Goal: Task Accomplishment & Management: Manage account settings

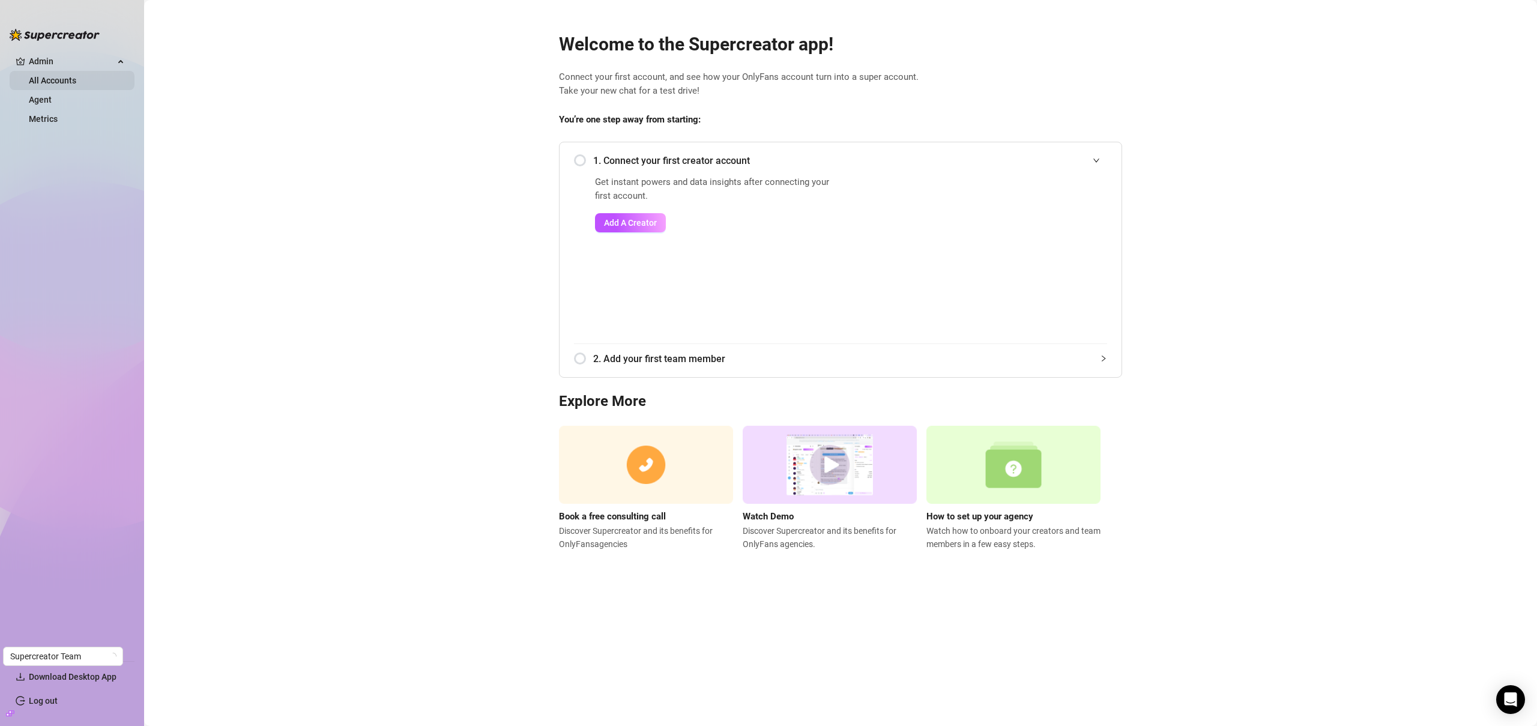
click at [45, 81] on link "All Accounts" at bounding box center [52, 81] width 47 height 10
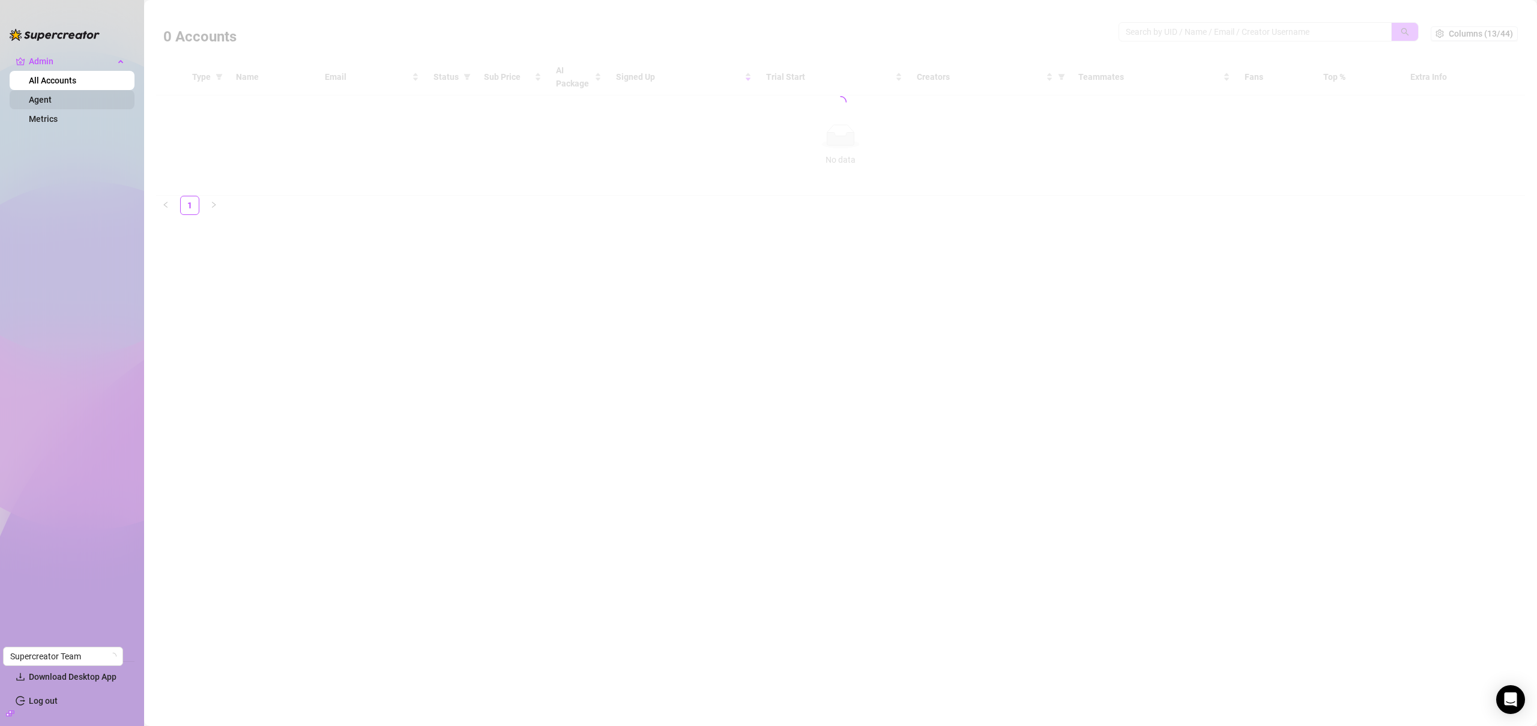
click at [48, 100] on link "Agent" at bounding box center [40, 100] width 23 height 10
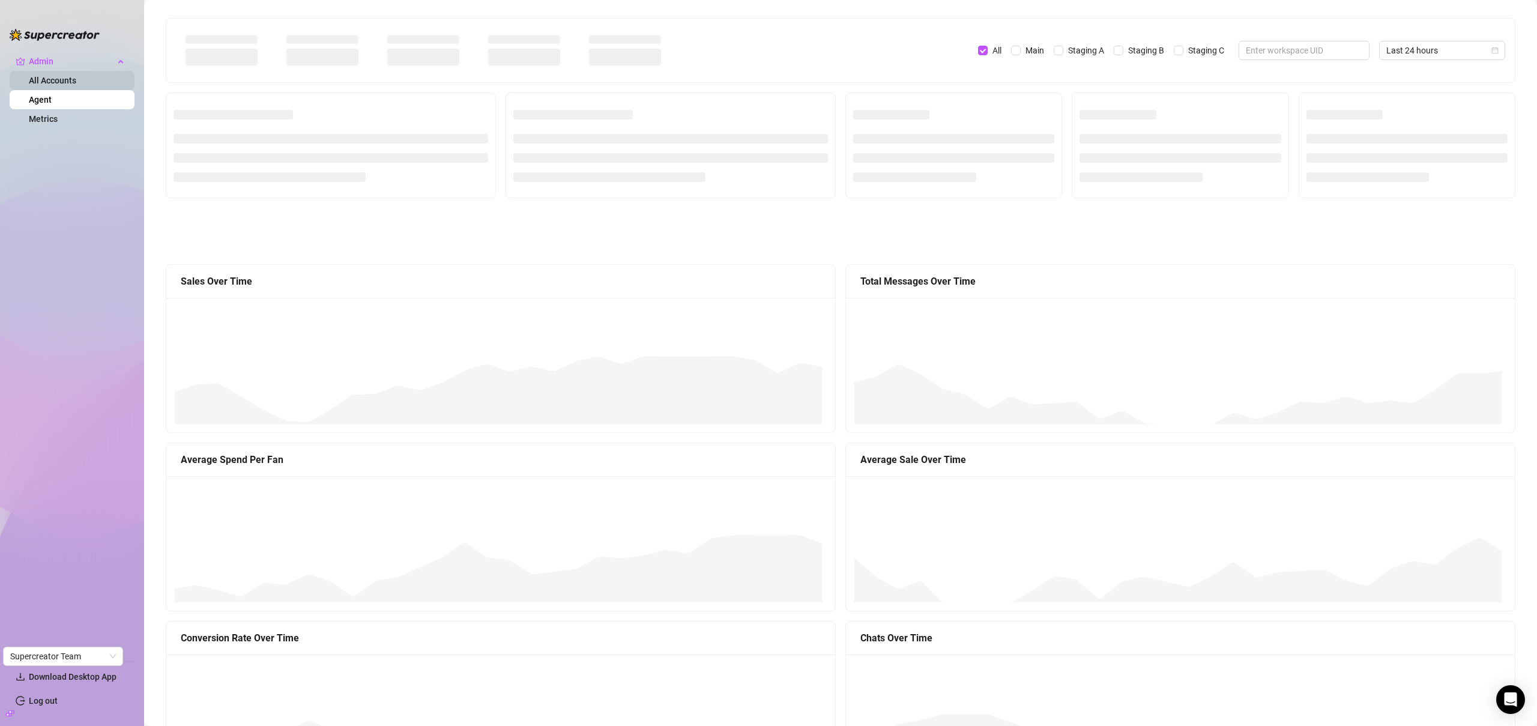
click at [58, 77] on link "All Accounts" at bounding box center [52, 81] width 47 height 10
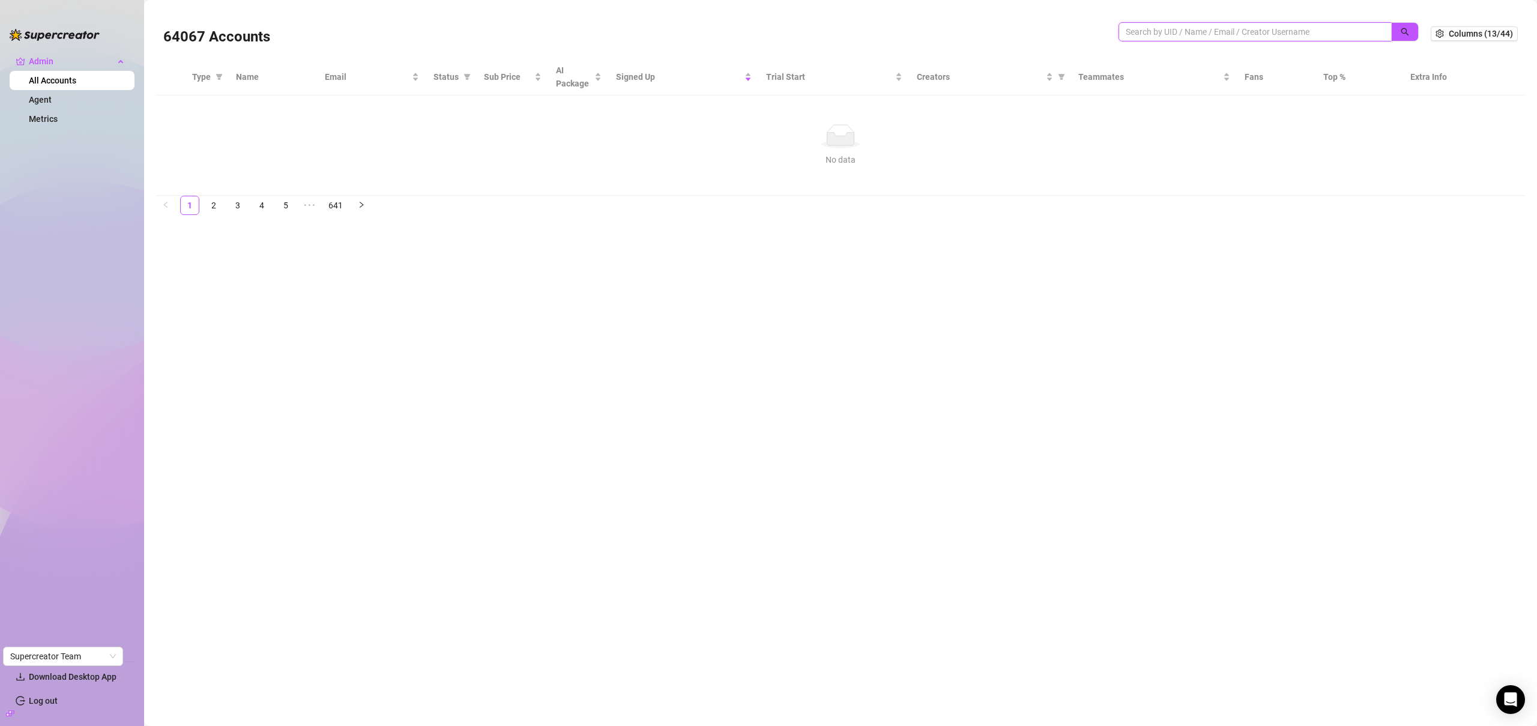
click at [1277, 34] on input "search" at bounding box center [1250, 31] width 249 height 13
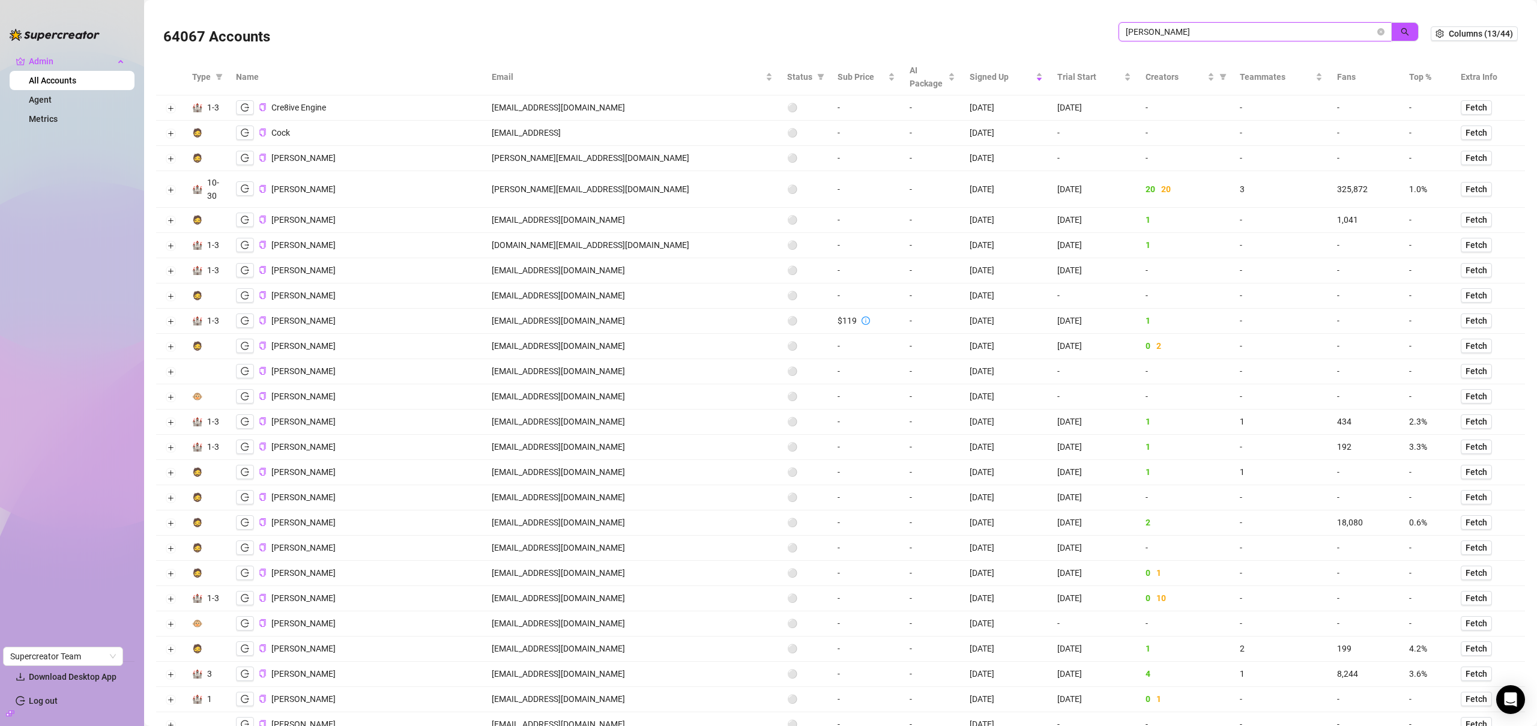
click at [1178, 36] on input "[PERSON_NAME]" at bounding box center [1250, 31] width 249 height 13
type input "[PERSON_NAME]@[PERSON_NAME]"
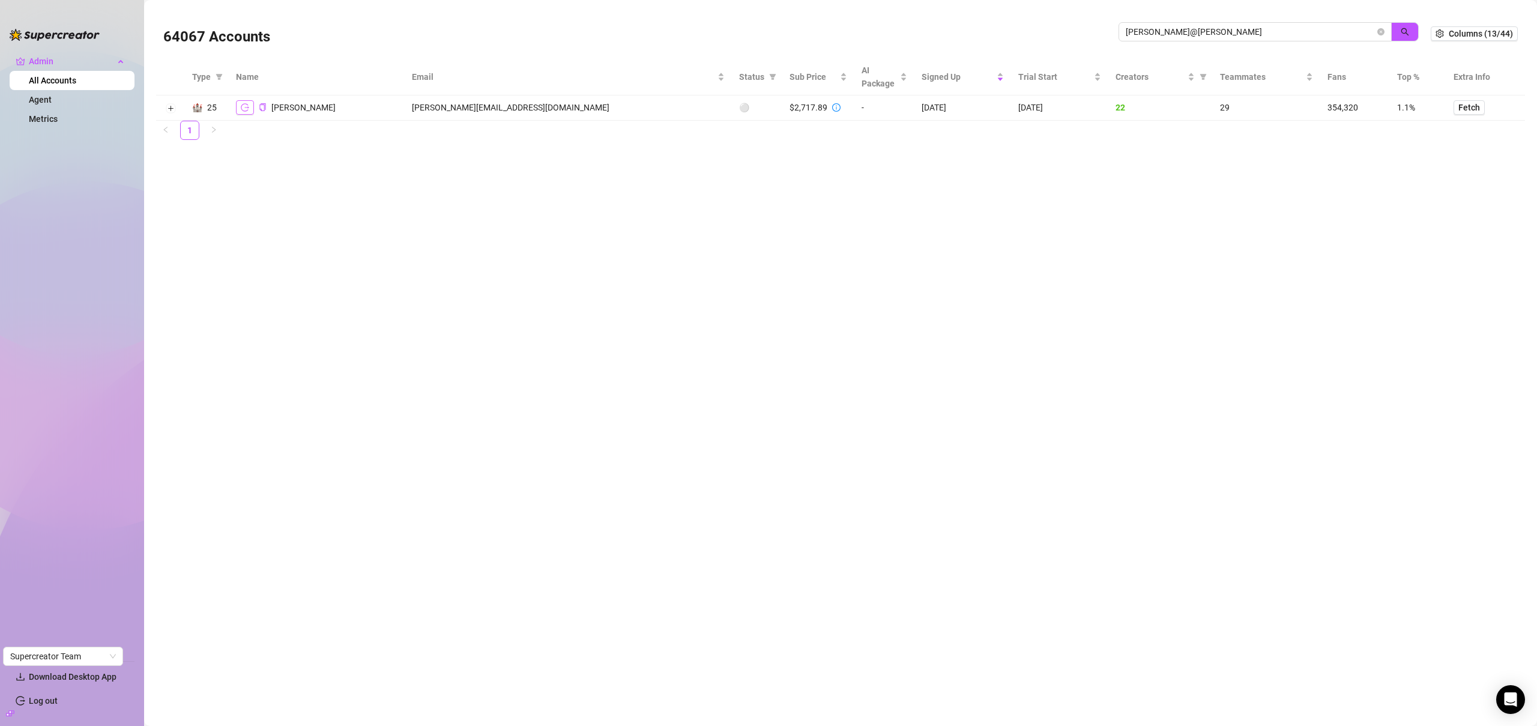
click at [247, 104] on icon "logout" at bounding box center [245, 107] width 8 height 8
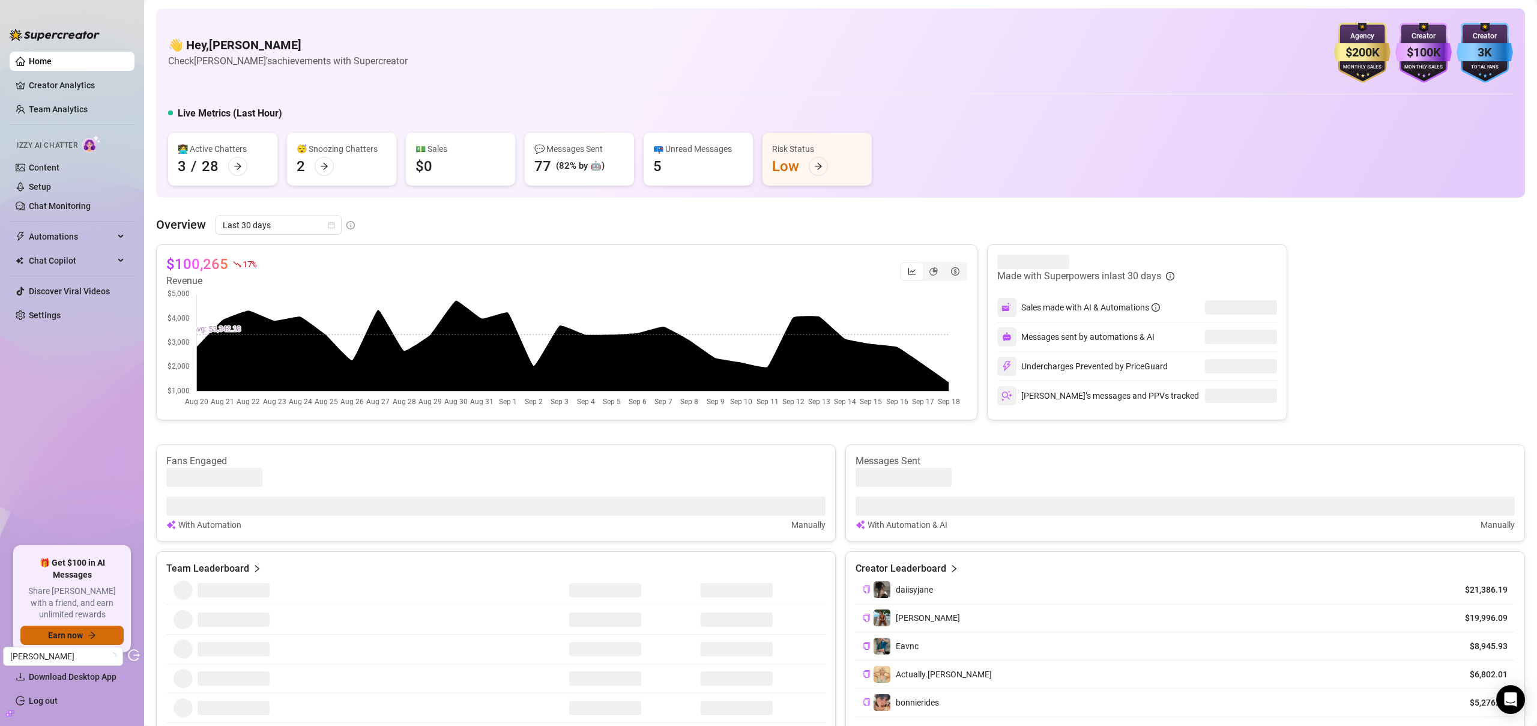
click at [74, 638] on span "Earn now" at bounding box center [65, 635] width 35 height 10
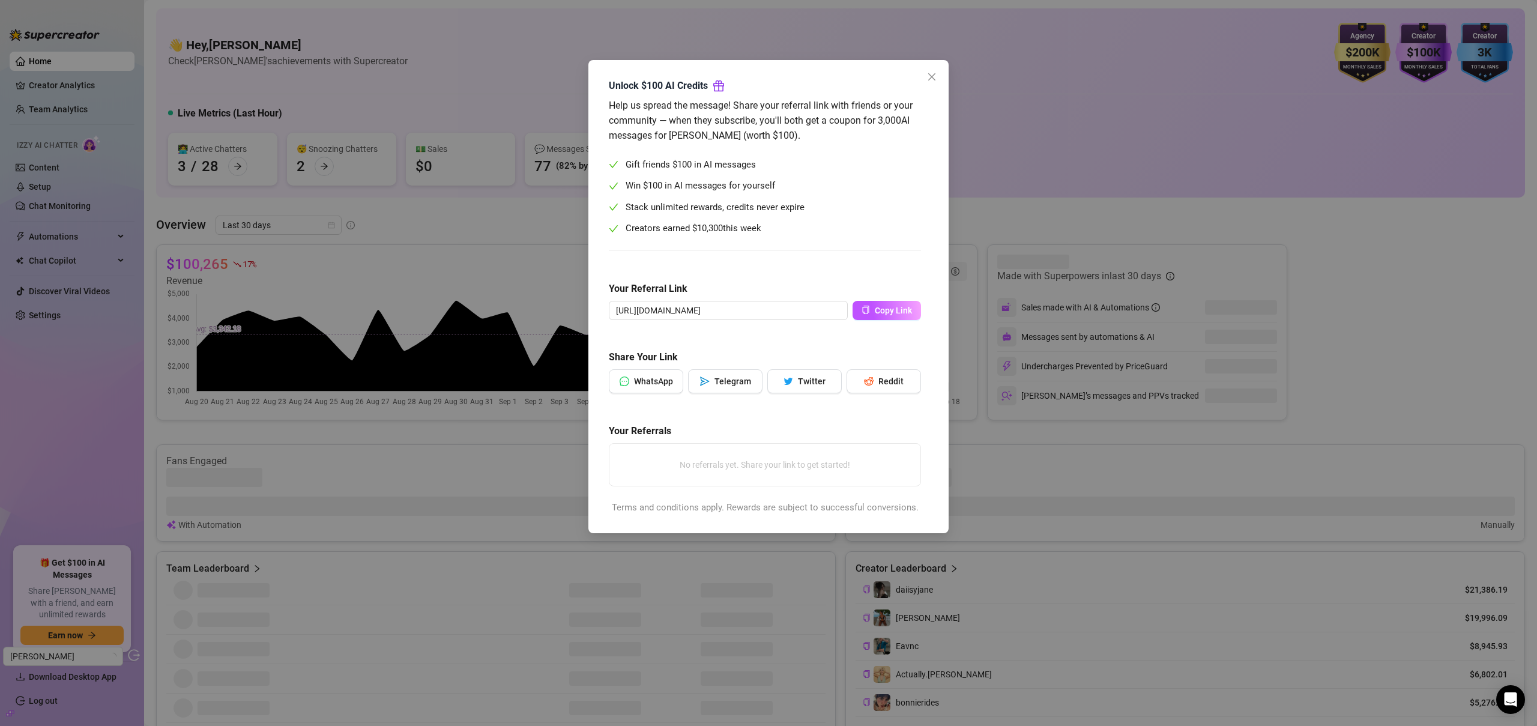
click at [877, 321] on div "Help us spread the message! Share your referral link with friends or your commu…" at bounding box center [765, 306] width 312 height 417
click at [878, 311] on span "Copy Link" at bounding box center [893, 311] width 37 height 10
click at [886, 311] on span "Copy Link" at bounding box center [893, 311] width 37 height 10
click at [927, 76] on icon "close" at bounding box center [932, 77] width 10 height 10
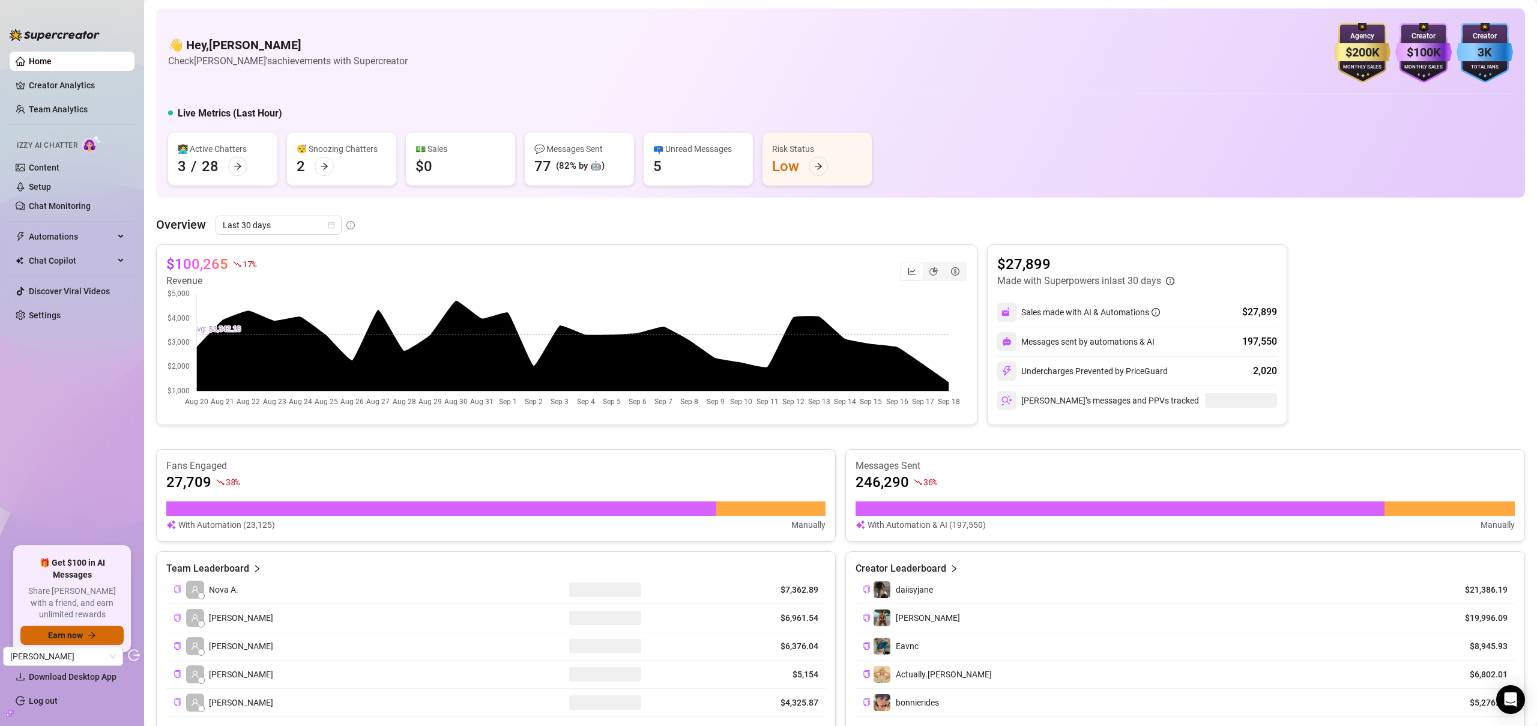
click at [66, 632] on span "Earn now" at bounding box center [65, 635] width 35 height 10
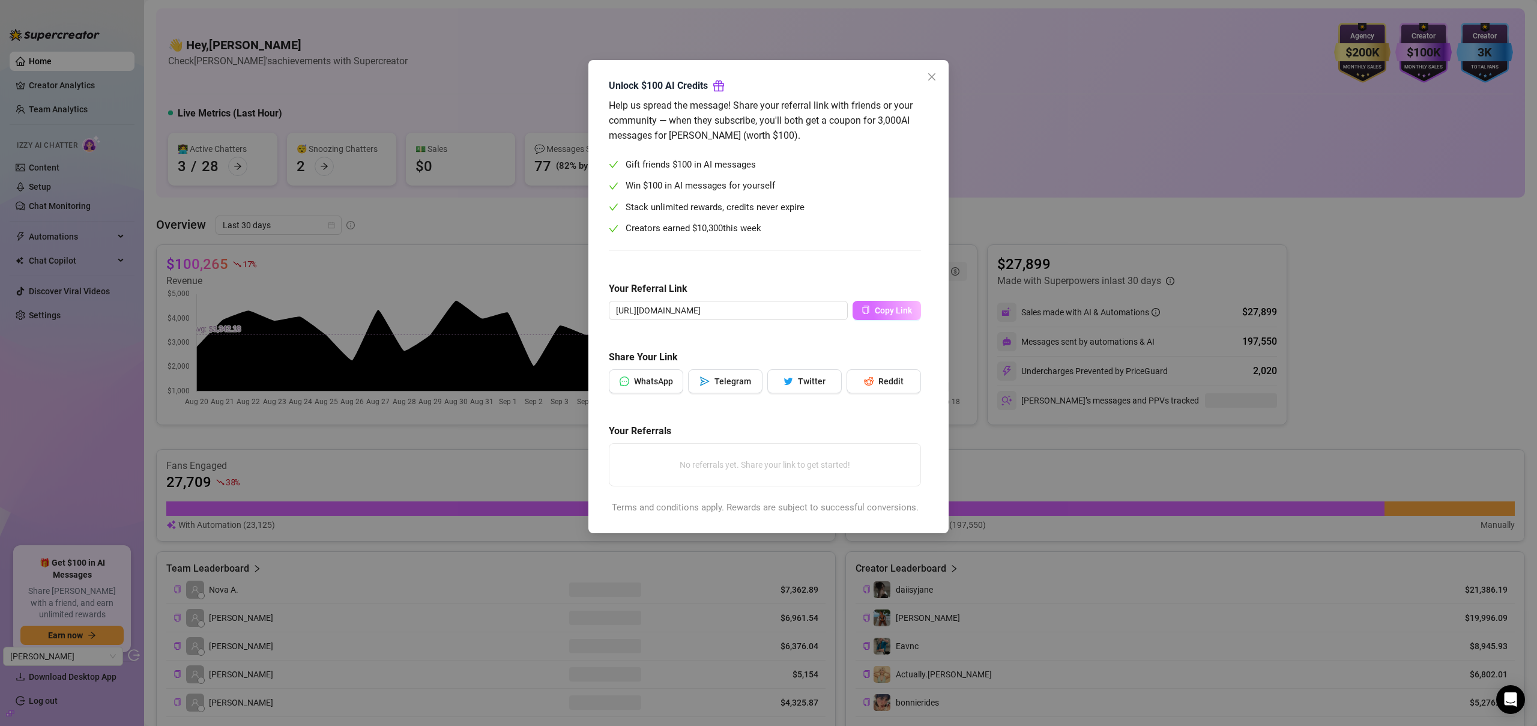
click at [871, 317] on button "Copy Link" at bounding box center [887, 310] width 68 height 19
click at [932, 74] on icon "close" at bounding box center [932, 77] width 10 height 10
